Goal: Check status: Check status

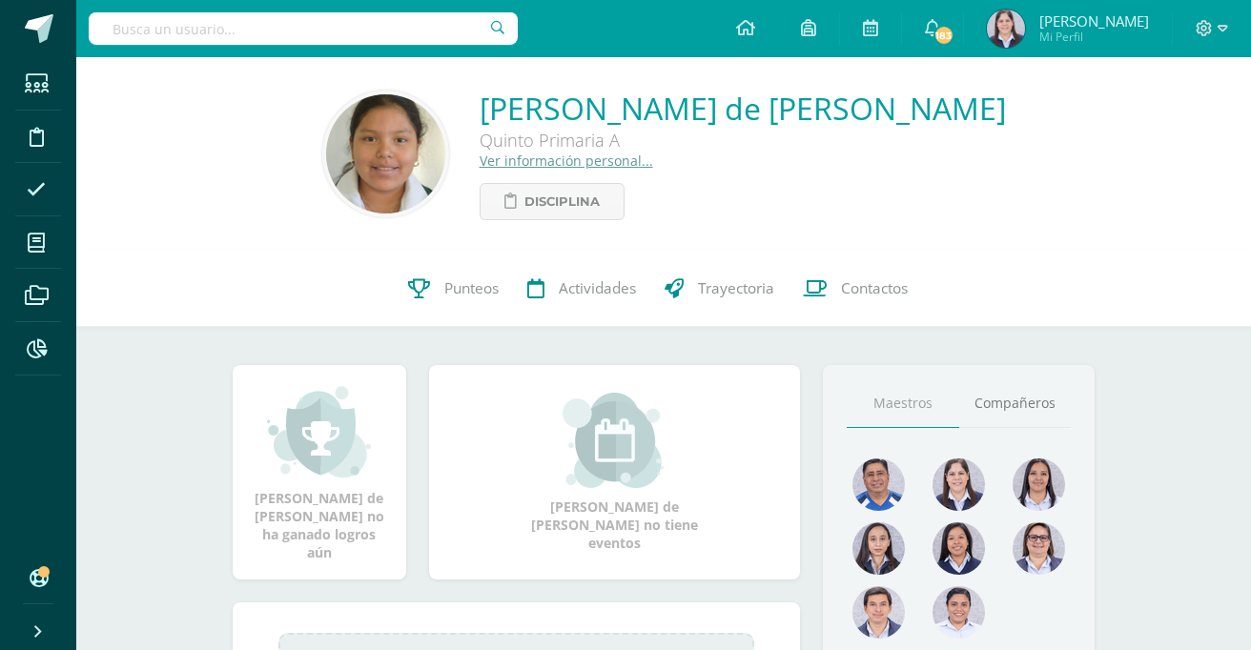
click at [422, 21] on input "text" at bounding box center [303, 28] width 429 height 32
type input "pablo melgar"
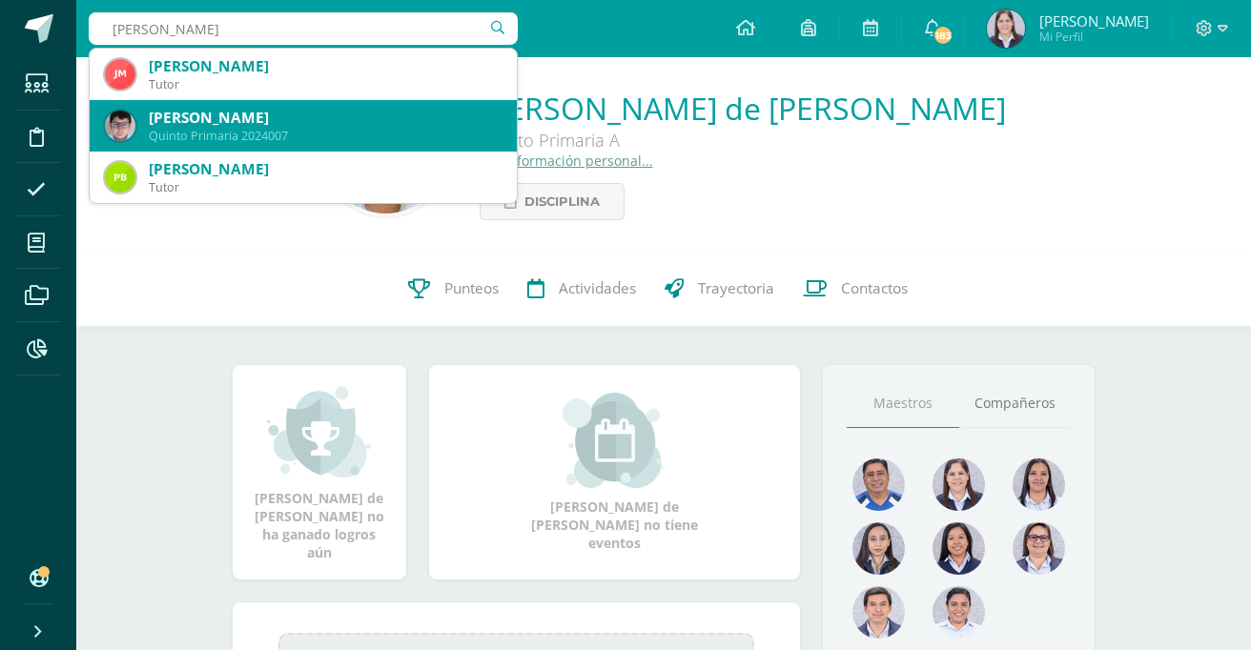
click at [369, 117] on div "Pablo Adrián Melgar Reyes" at bounding box center [325, 118] width 353 height 20
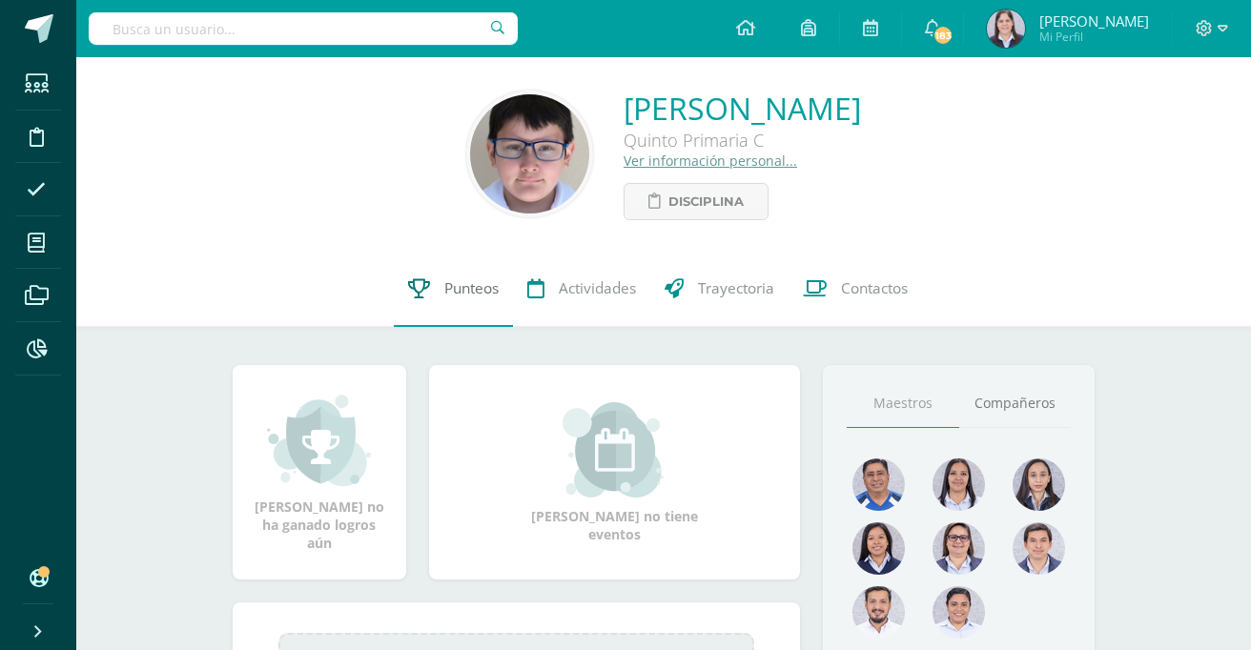
click at [477, 289] on span "Punteos" at bounding box center [471, 288] width 54 height 20
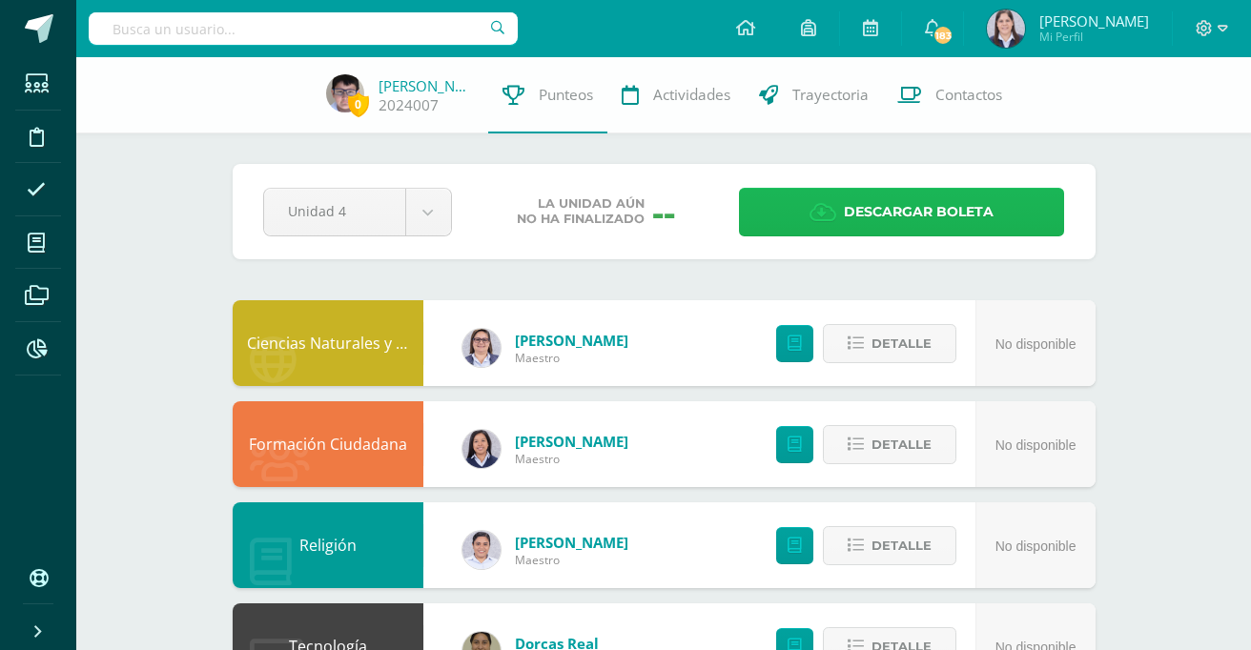
click at [819, 207] on icon at bounding box center [823, 212] width 27 height 21
